Goal: Task Accomplishment & Management: Use online tool/utility

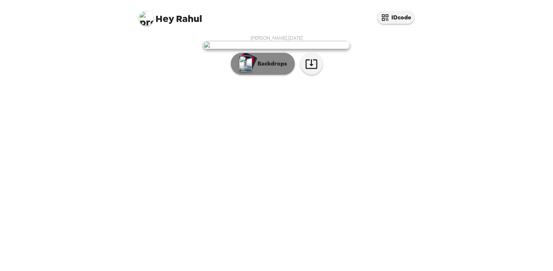
click at [266, 68] on p "Backdrops" at bounding box center [270, 63] width 33 height 9
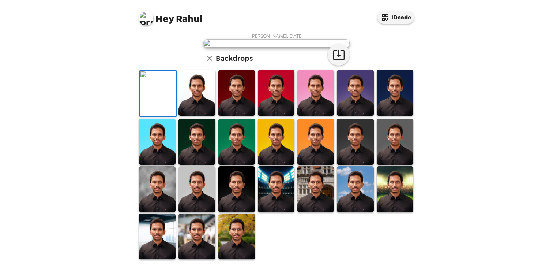
scroll to position [64, 0]
click at [200, 116] on img at bounding box center [197, 93] width 37 height 46
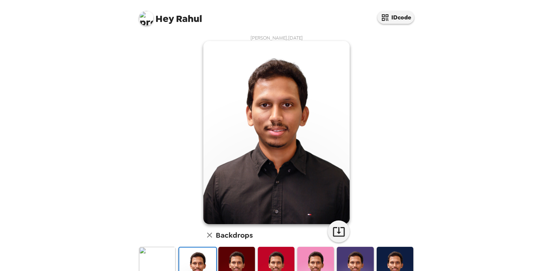
scroll to position [46, 0]
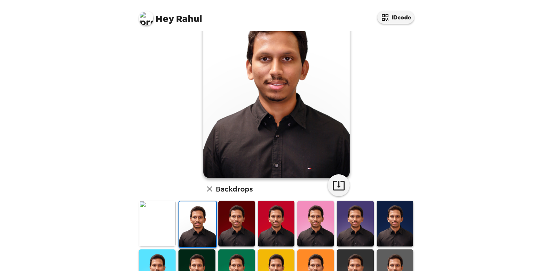
click at [232, 231] on img at bounding box center [236, 224] width 37 height 46
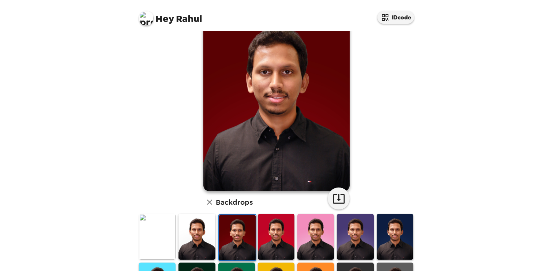
scroll to position [56, 0]
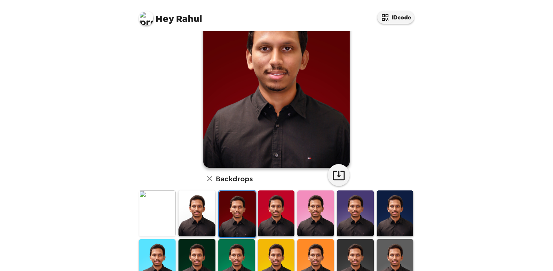
click at [396, 217] on img at bounding box center [395, 213] width 37 height 46
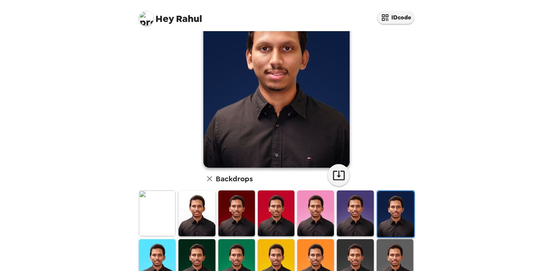
click at [356, 211] on img at bounding box center [355, 213] width 37 height 46
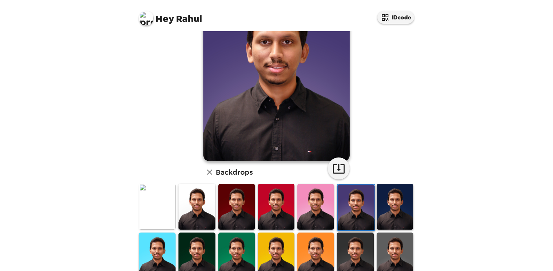
scroll to position [74, 0]
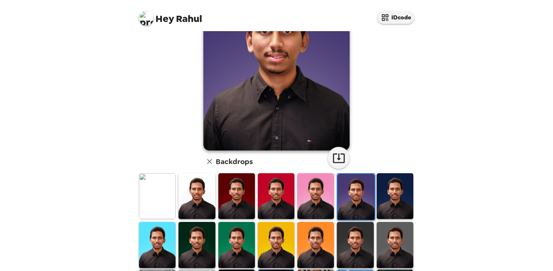
click at [225, 233] on img at bounding box center [236, 245] width 37 height 46
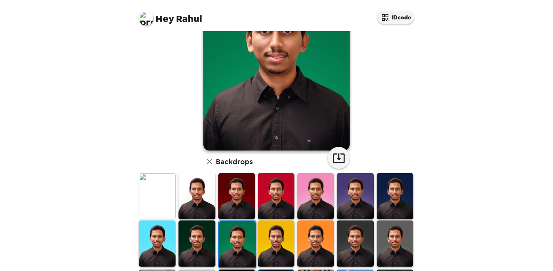
click at [270, 242] on img at bounding box center [276, 243] width 37 height 46
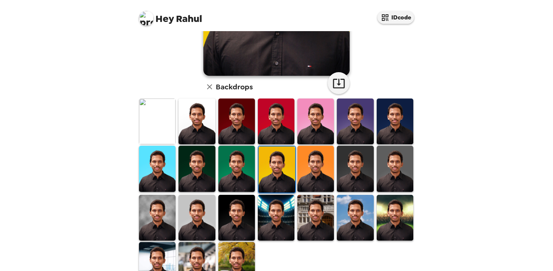
scroll to position [164, 0]
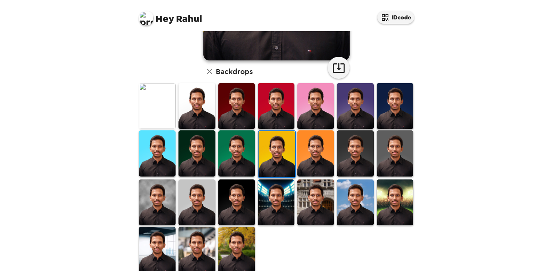
click at [236, 244] on img at bounding box center [236, 249] width 37 height 46
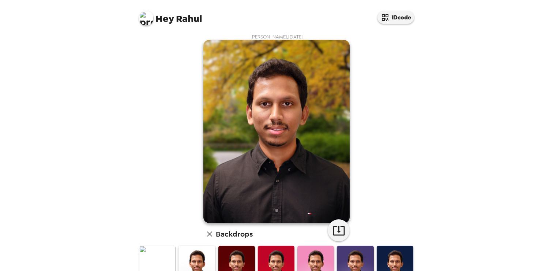
scroll to position [0, 0]
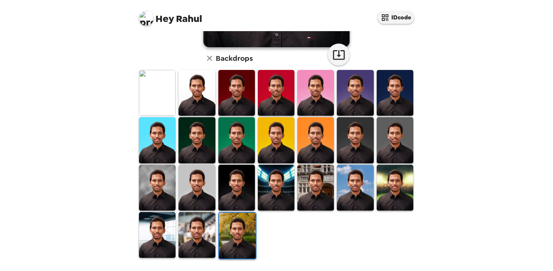
click at [200, 233] on img at bounding box center [197, 235] width 37 height 46
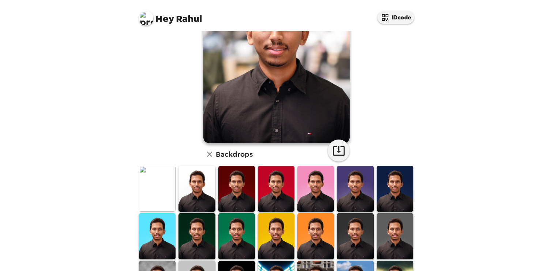
scroll to position [82, 0]
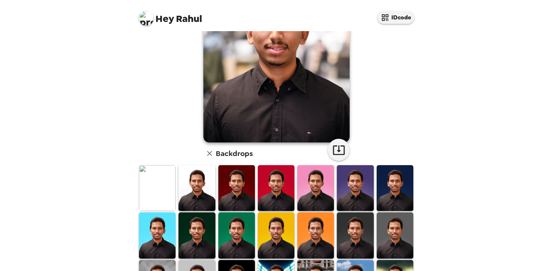
click at [196, 239] on img at bounding box center [197, 235] width 37 height 46
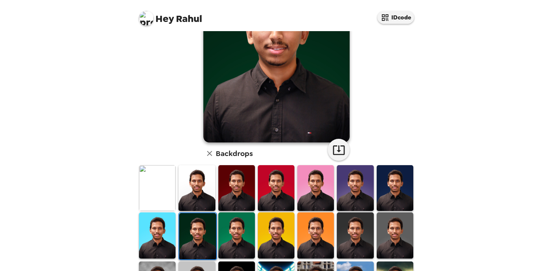
click at [152, 235] on img at bounding box center [157, 235] width 37 height 46
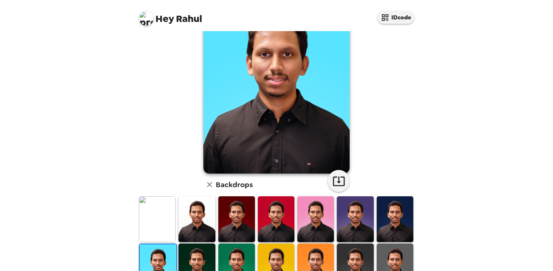
scroll to position [69, 0]
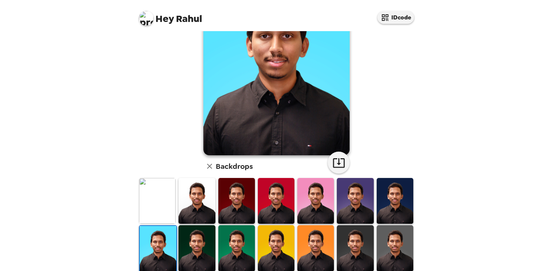
click at [392, 195] on img at bounding box center [395, 201] width 37 height 46
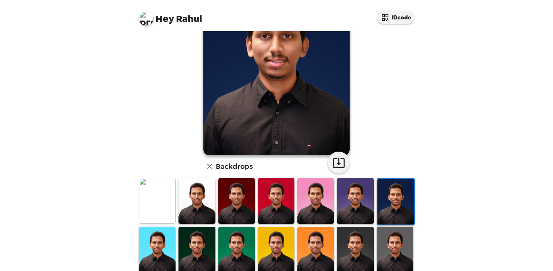
scroll to position [5, 0]
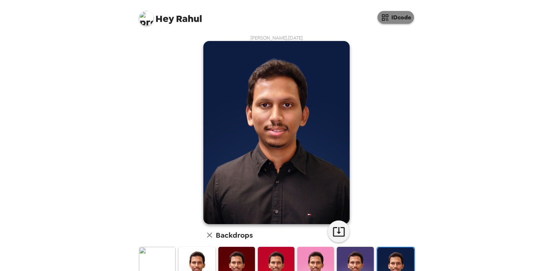
click at [391, 19] on button "IDcode" at bounding box center [396, 17] width 37 height 13
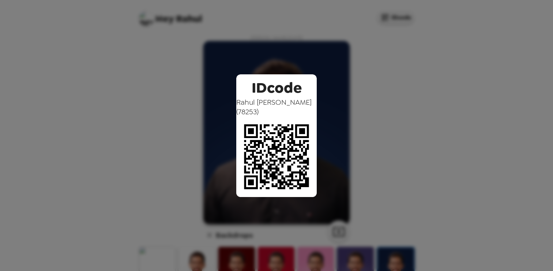
click at [440, 125] on div "IDcode [PERSON_NAME] ( 78253 )" at bounding box center [276, 135] width 553 height 271
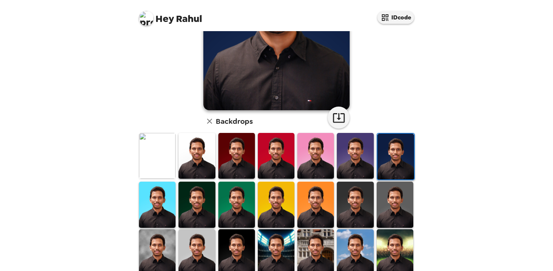
scroll to position [177, 0]
